Goal: Information Seeking & Learning: Learn about a topic

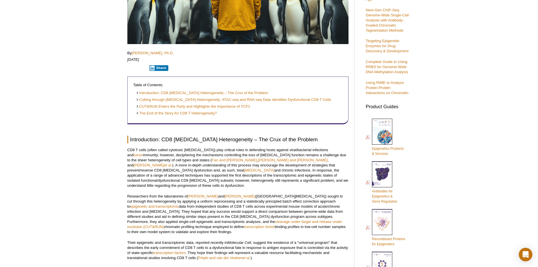
scroll to position [147, 0]
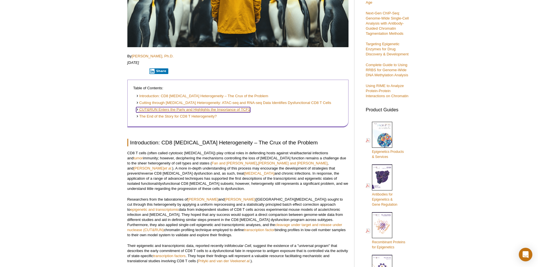
click at [202, 110] on link "CUT&RUN Enters the Party and Highlights the Importance of TCF1" at bounding box center [193, 109] width 114 height 5
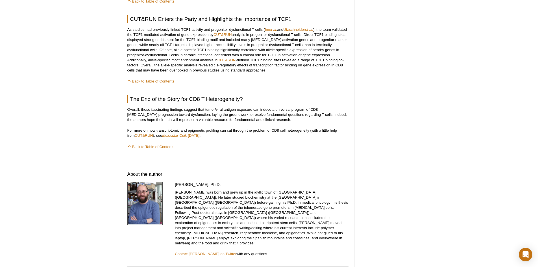
scroll to position [673, 0]
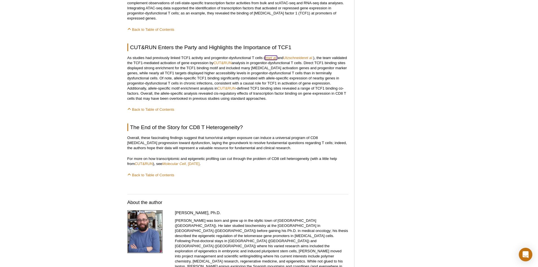
click at [272, 56] on em "et al." at bounding box center [273, 58] width 8 height 4
click at [229, 86] on link "CUT&RUN" at bounding box center [226, 88] width 18 height 4
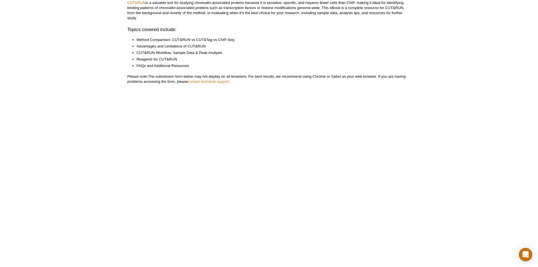
scroll to position [56, 0]
